Goal: Navigation & Orientation: Find specific page/section

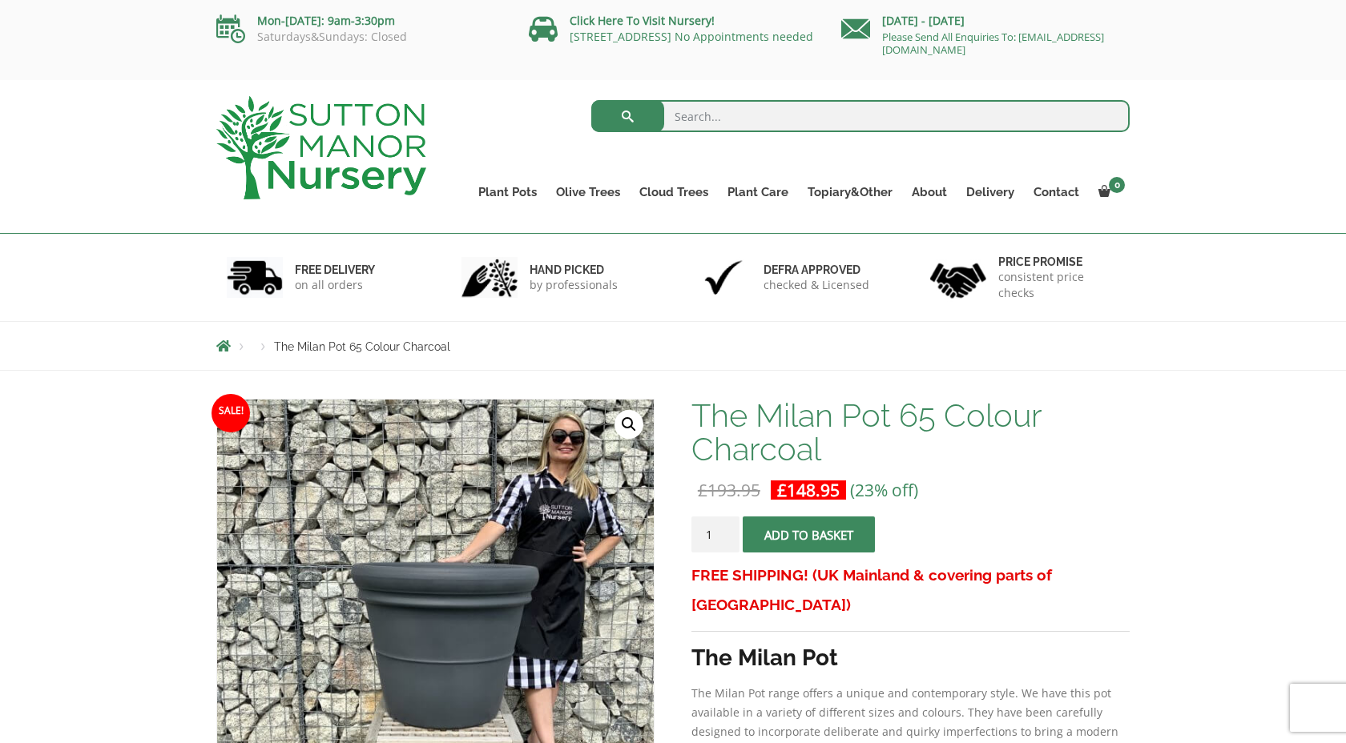
click at [568, 236] on div "hand picked by professionals" at bounding box center [556, 277] width 235 height 87
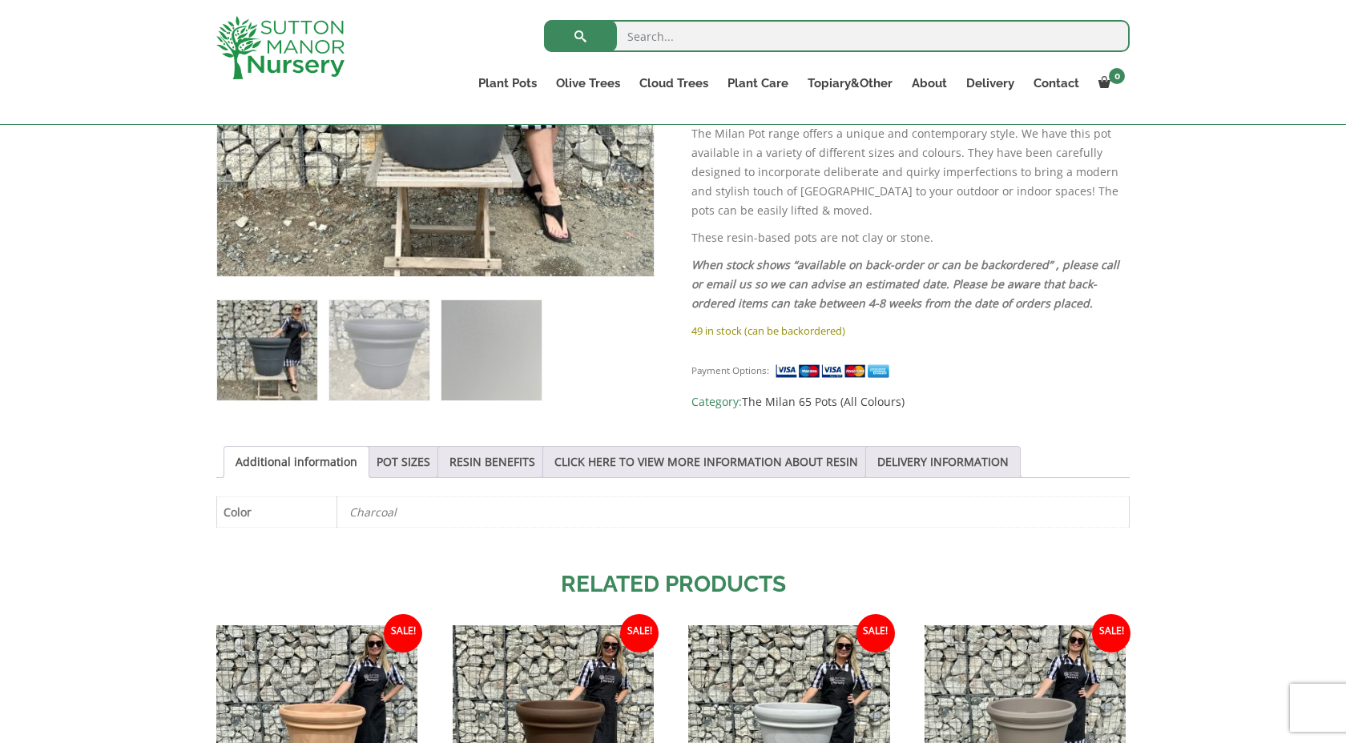
scroll to position [390, 0]
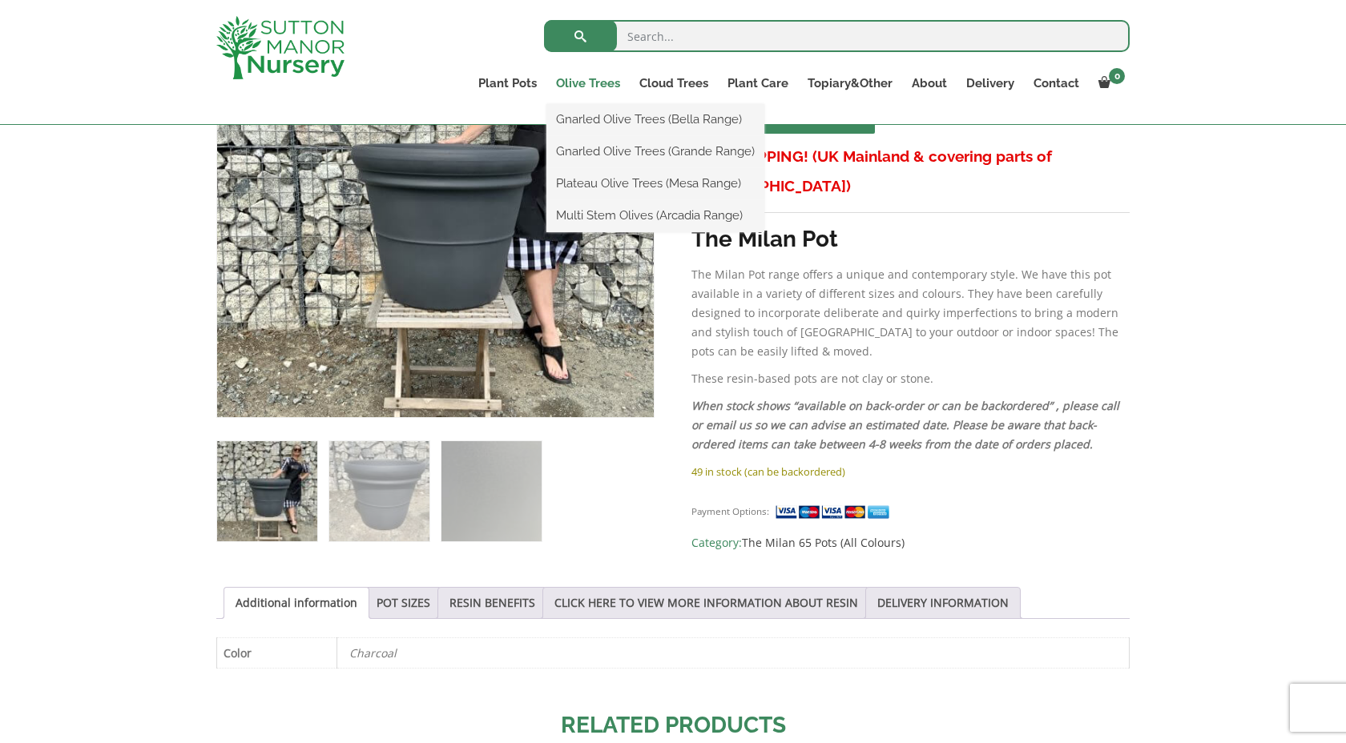
click at [594, 83] on link "Olive Trees" at bounding box center [587, 83] width 83 height 22
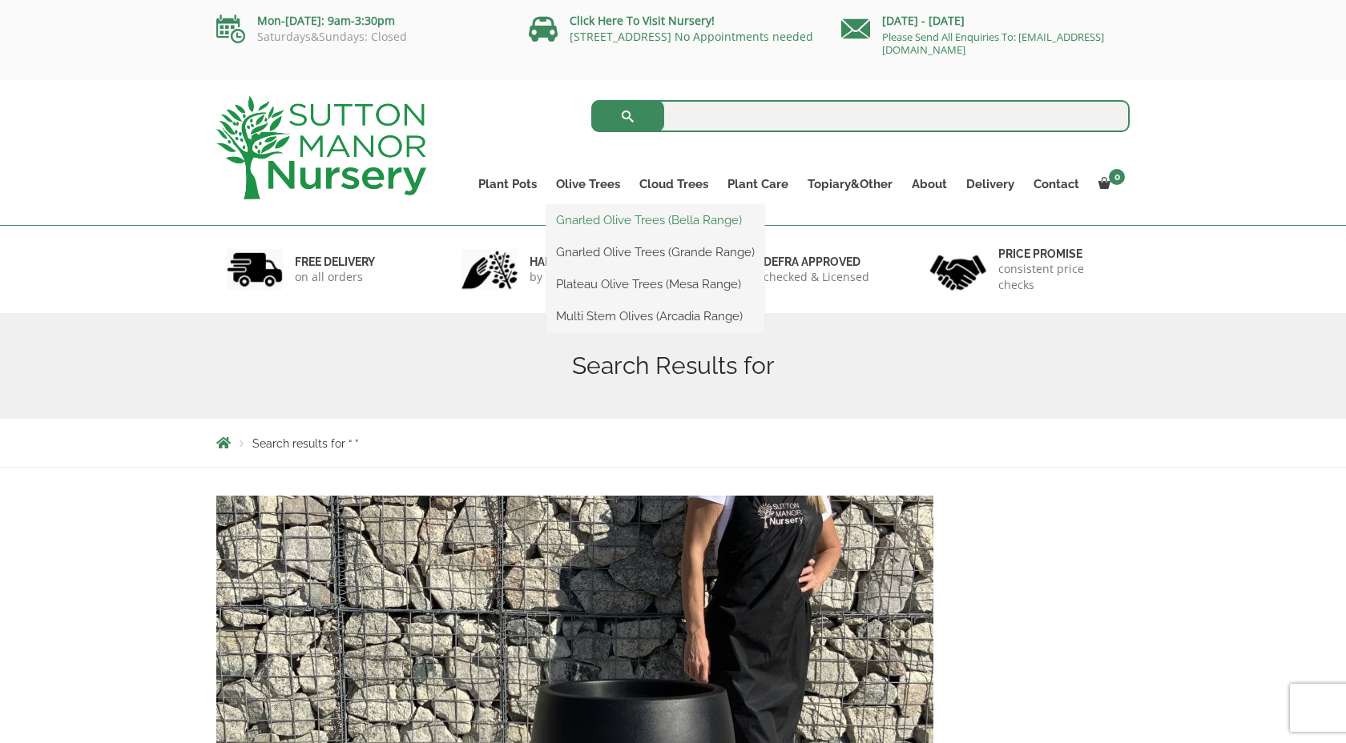
click at [606, 220] on link "Gnarled Olive Trees (Bella Range)" at bounding box center [655, 220] width 218 height 24
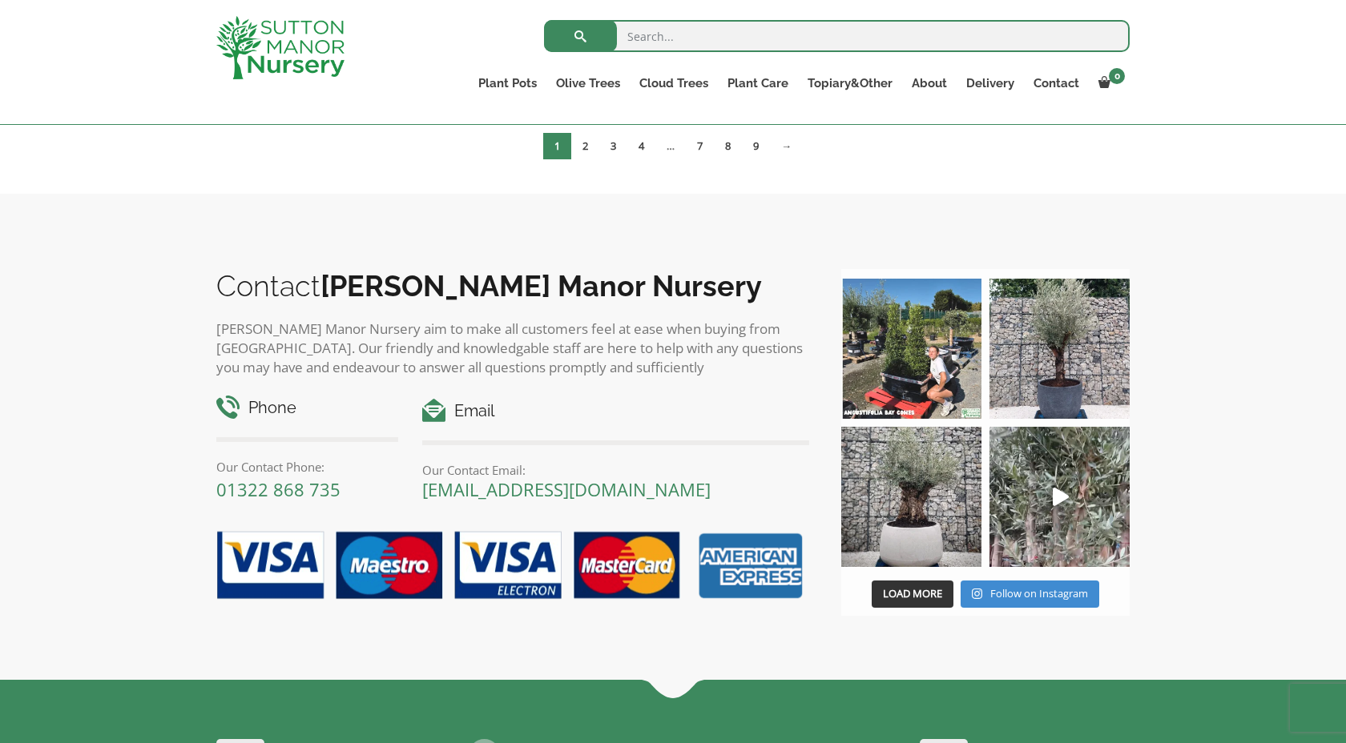
scroll to position [415, 0]
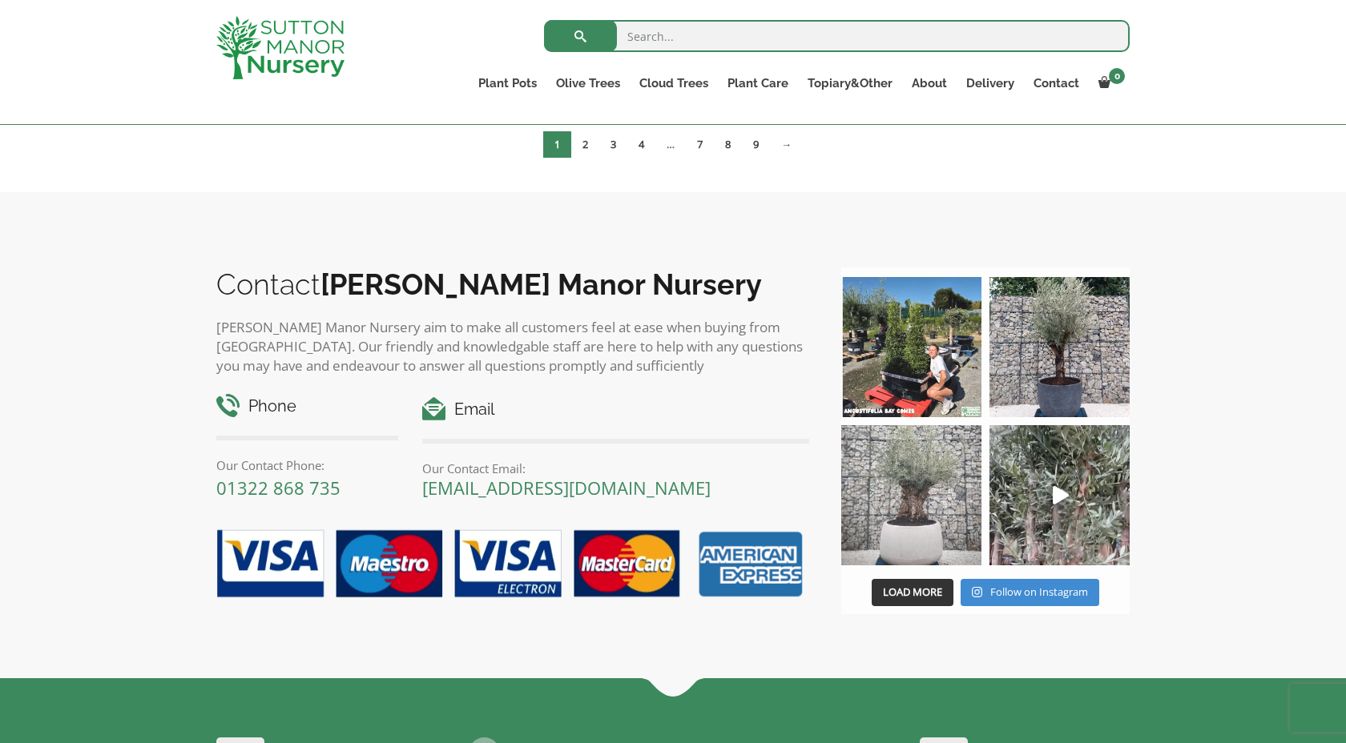
click at [906, 489] on img at bounding box center [911, 495] width 140 height 140
